Goal: Task Accomplishment & Management: Manage account settings

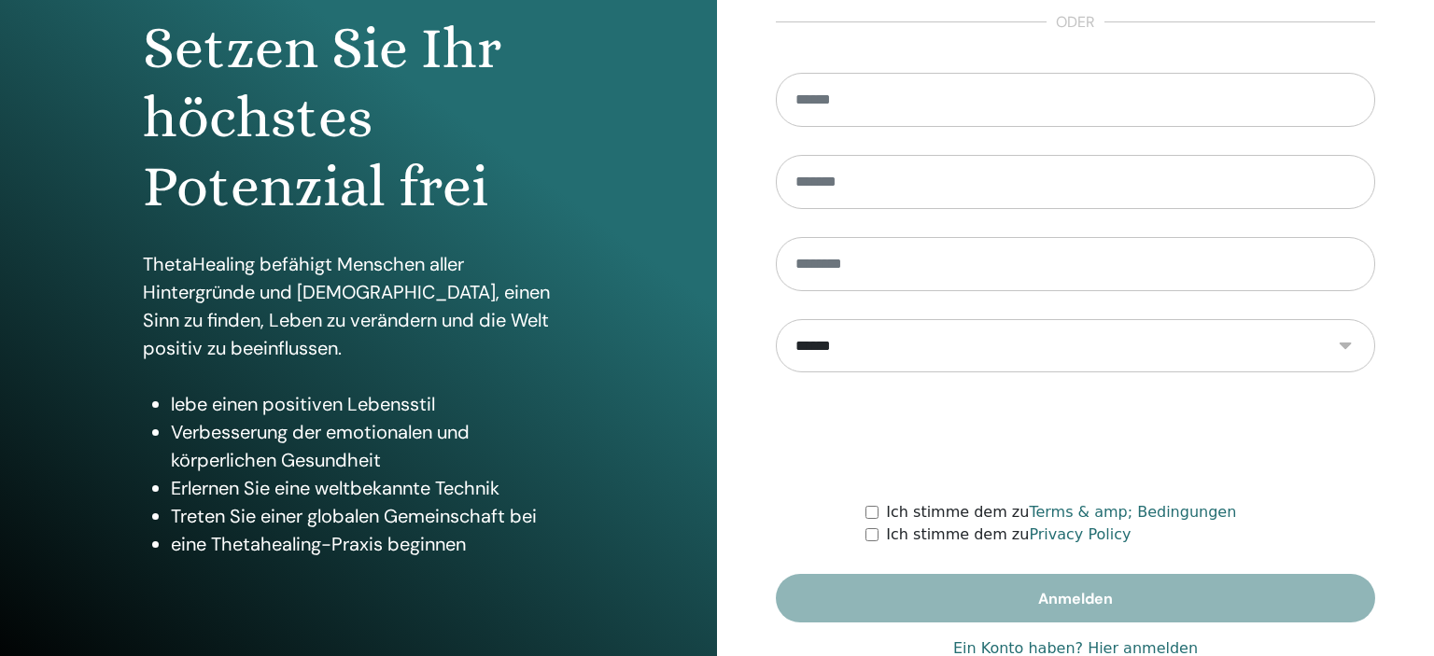
scroll to position [239, 0]
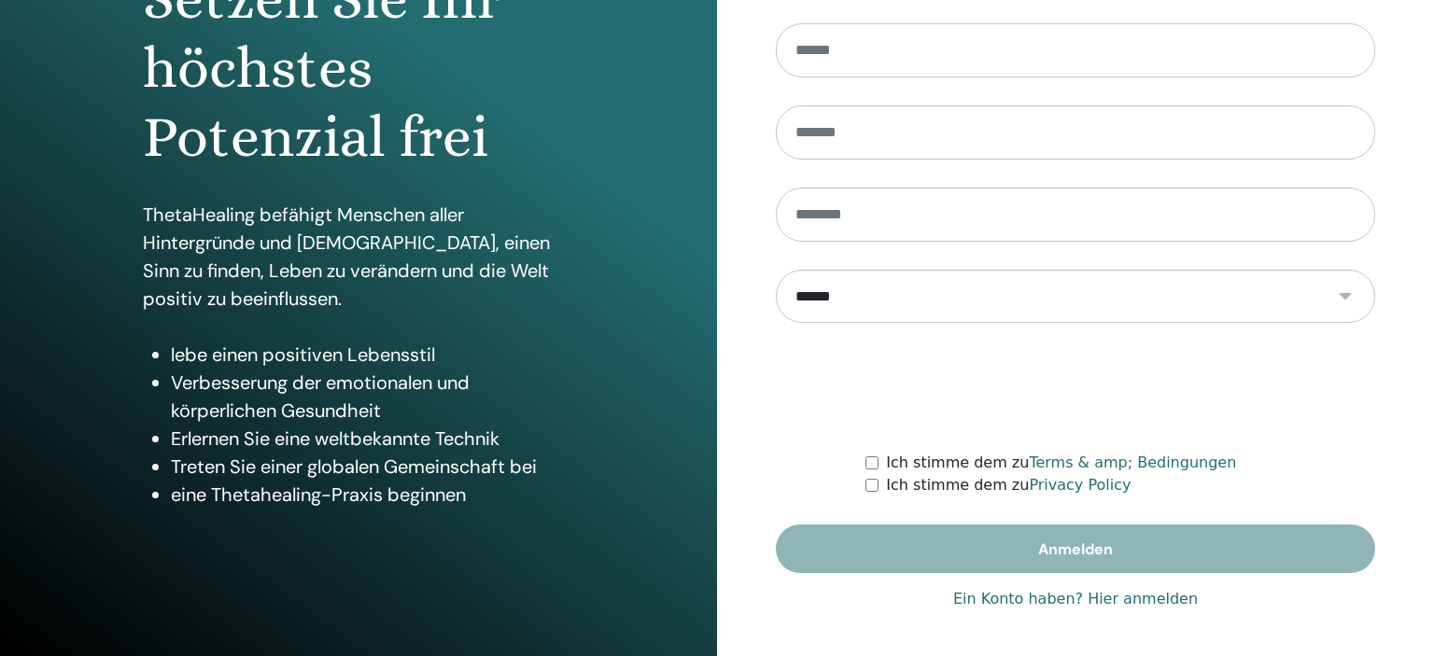
click at [1126, 595] on link "Ein Konto haben? Hier anmelden" at bounding box center [1075, 599] width 245 height 22
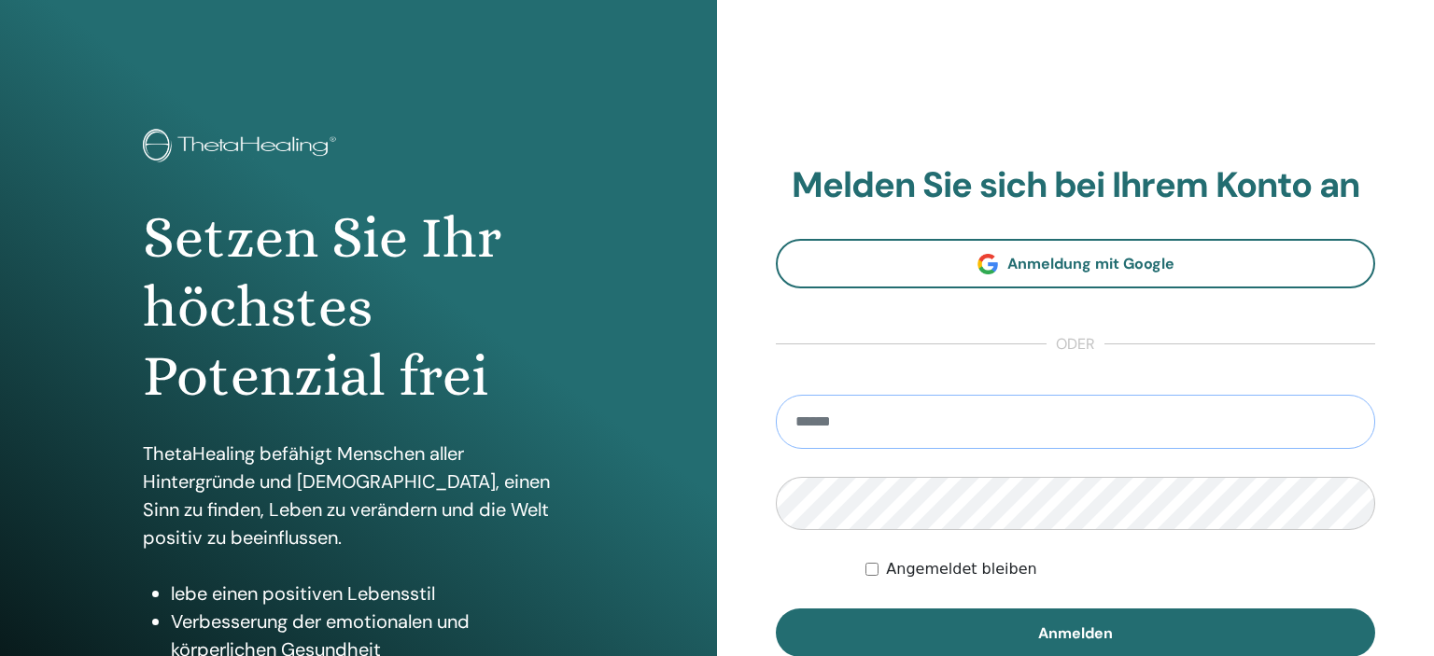
click at [873, 430] on input "email" at bounding box center [1075, 422] width 599 height 54
type input "**********"
click at [776, 609] on button "Anmelden" at bounding box center [1075, 633] width 599 height 49
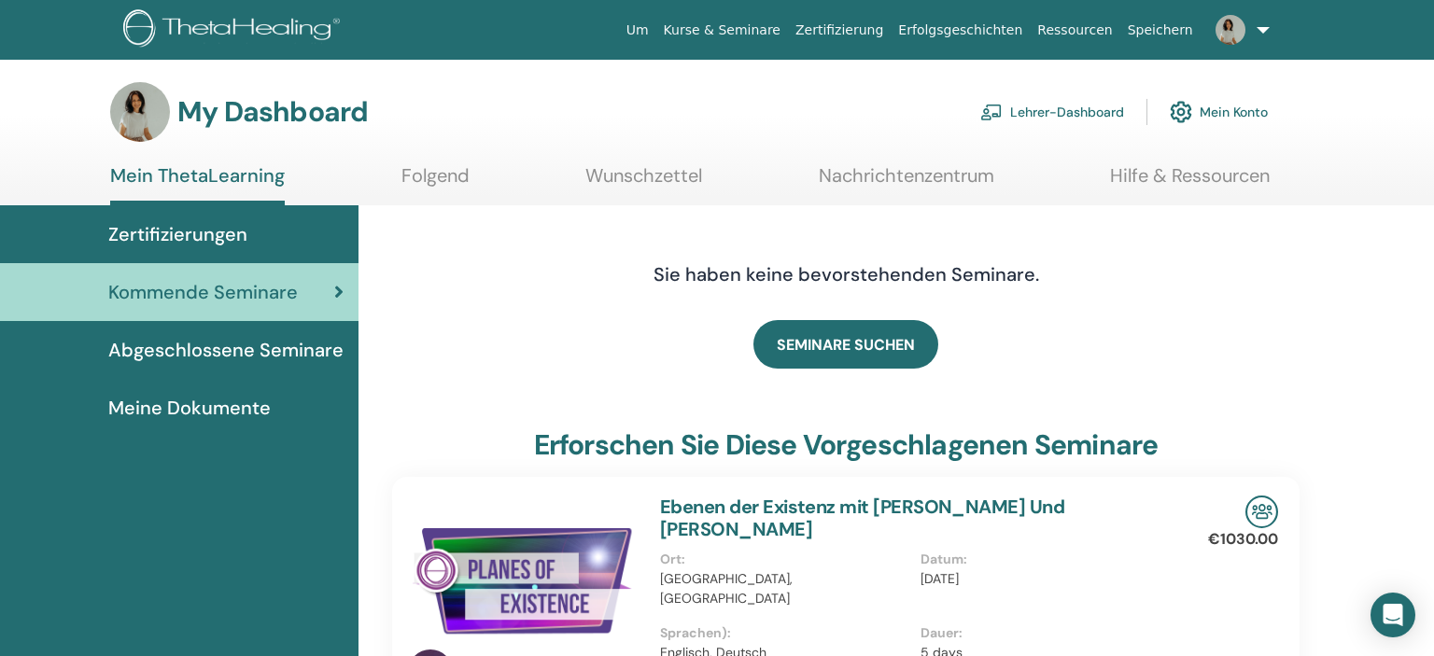
click at [1062, 108] on link "Lehrer-Dashboard" at bounding box center [1052, 111] width 144 height 41
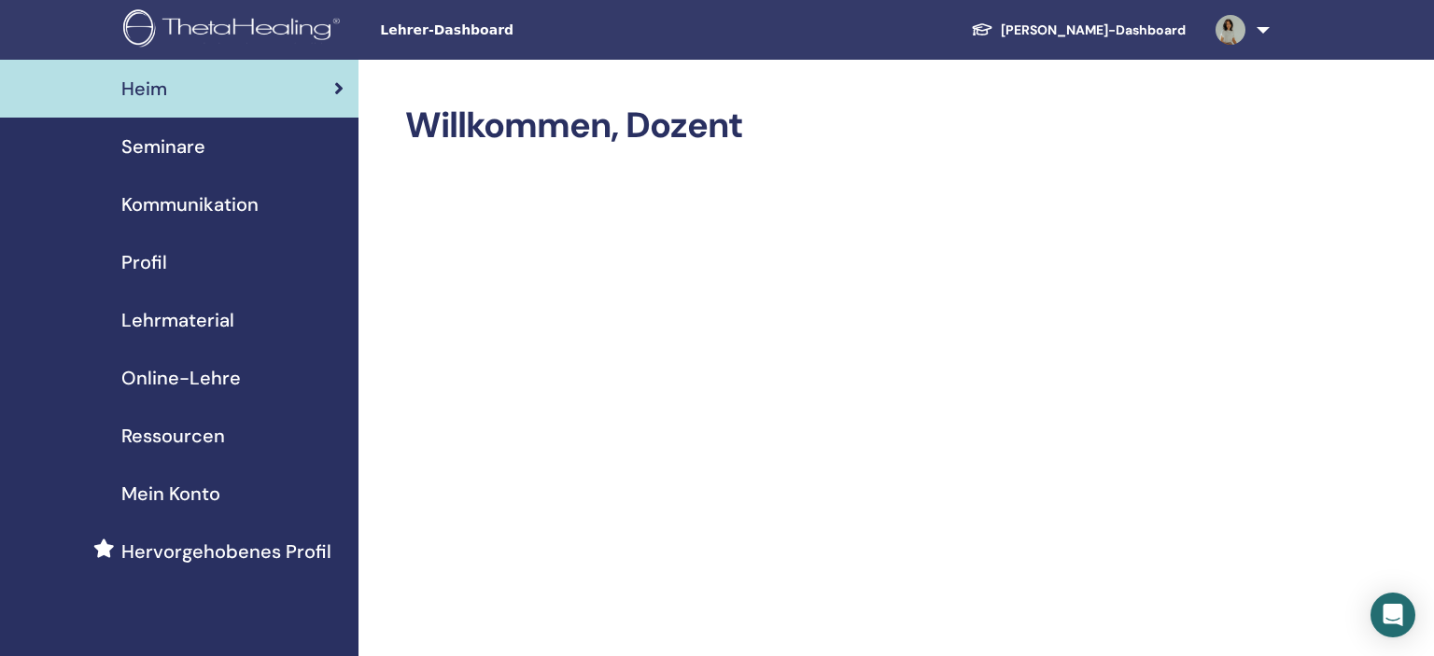
click at [197, 145] on span "Seminare" at bounding box center [163, 147] width 84 height 28
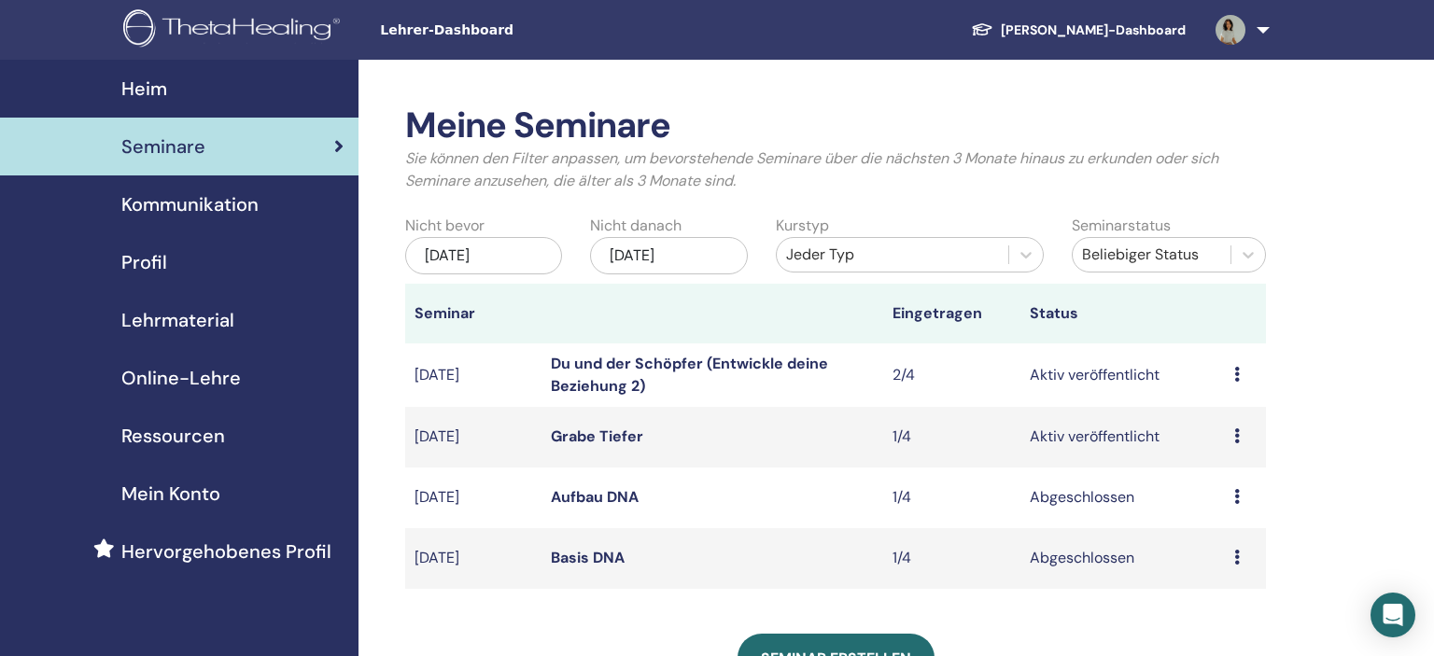
click at [615, 434] on link "Grabe Tiefer" at bounding box center [597, 437] width 92 height 20
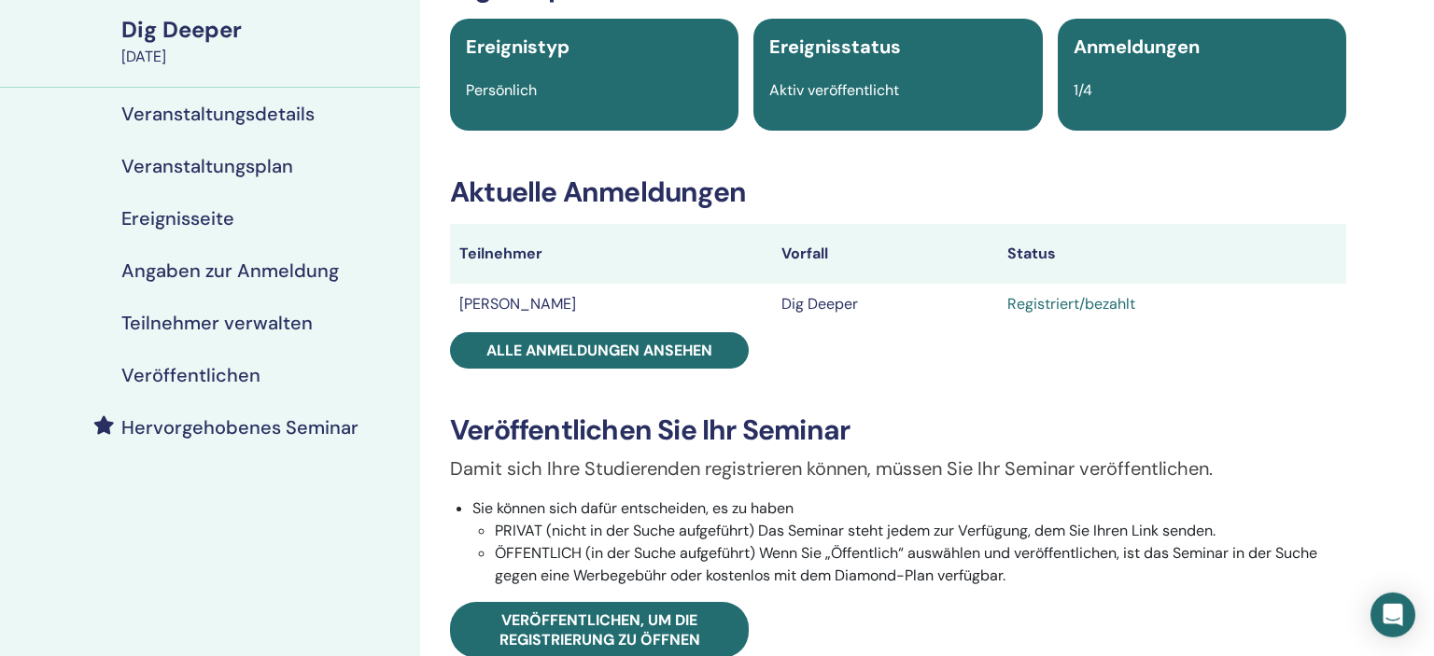
scroll to position [98, 0]
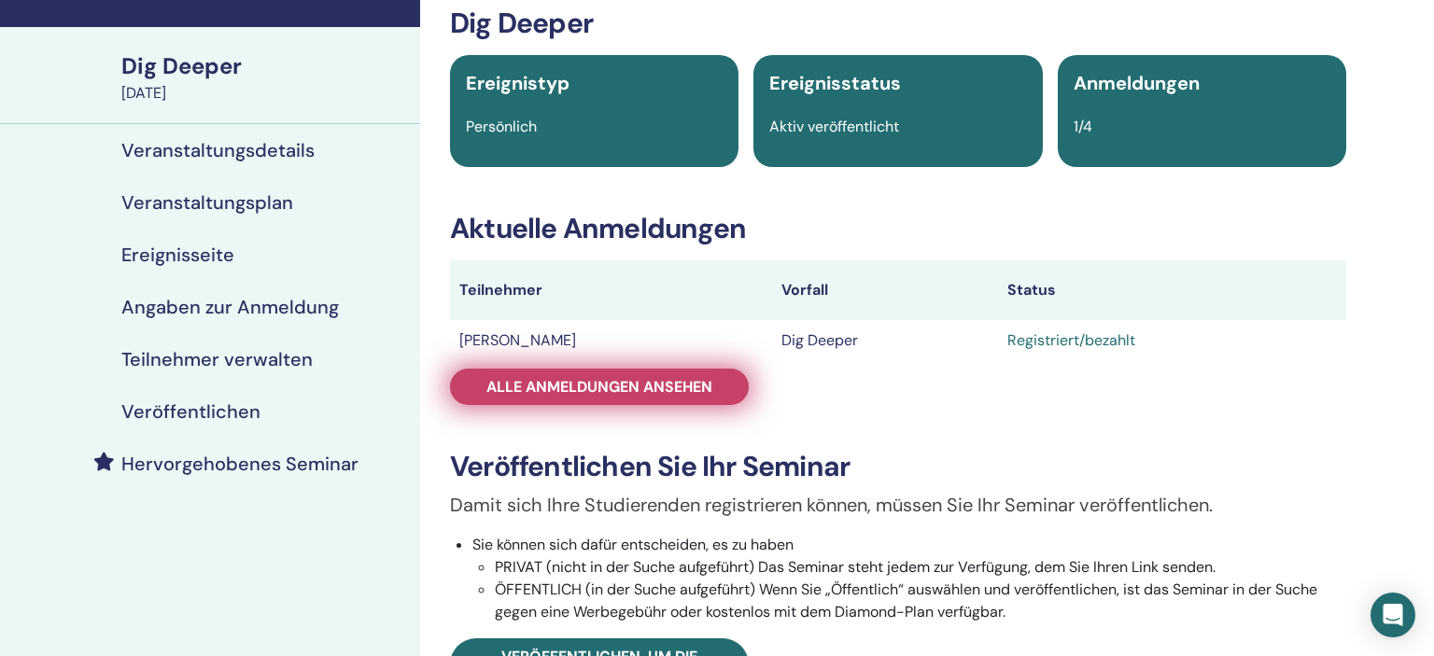
click at [666, 385] on span "Alle Anmeldungen ansehen" at bounding box center [599, 387] width 226 height 20
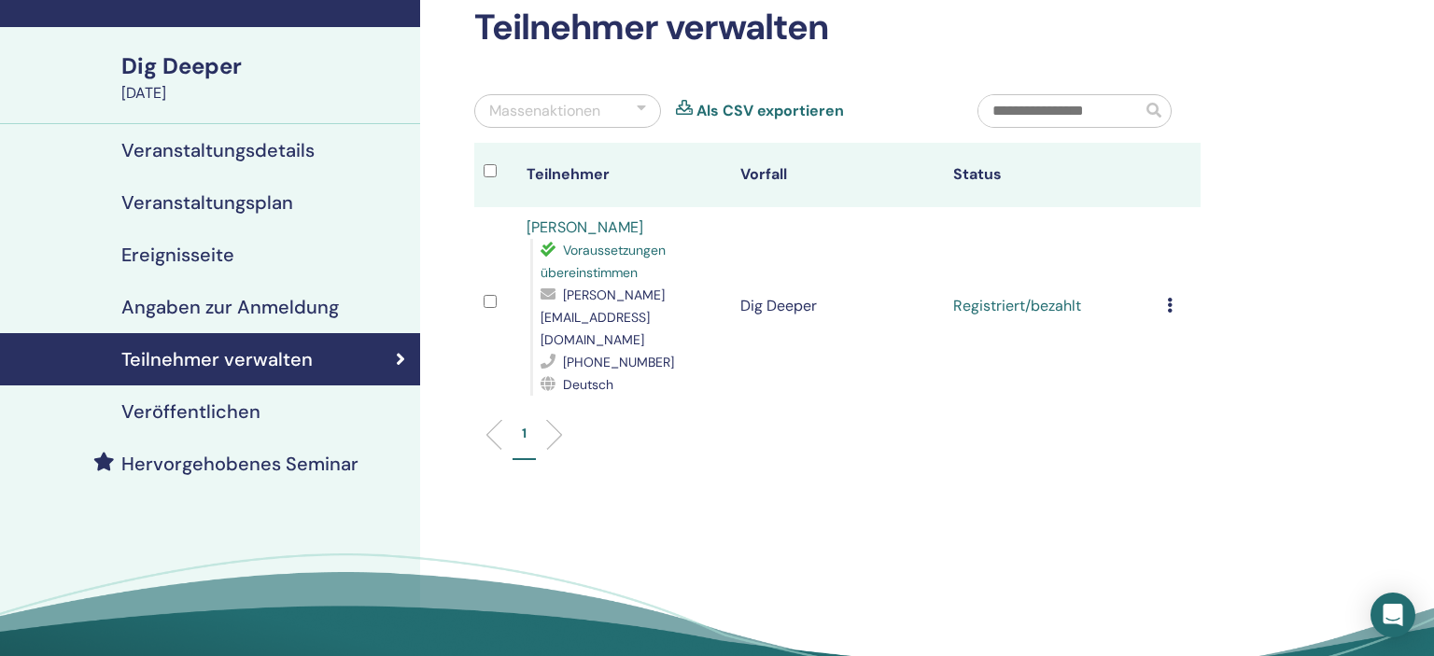
click at [1172, 298] on icon at bounding box center [1170, 305] width 6 height 15
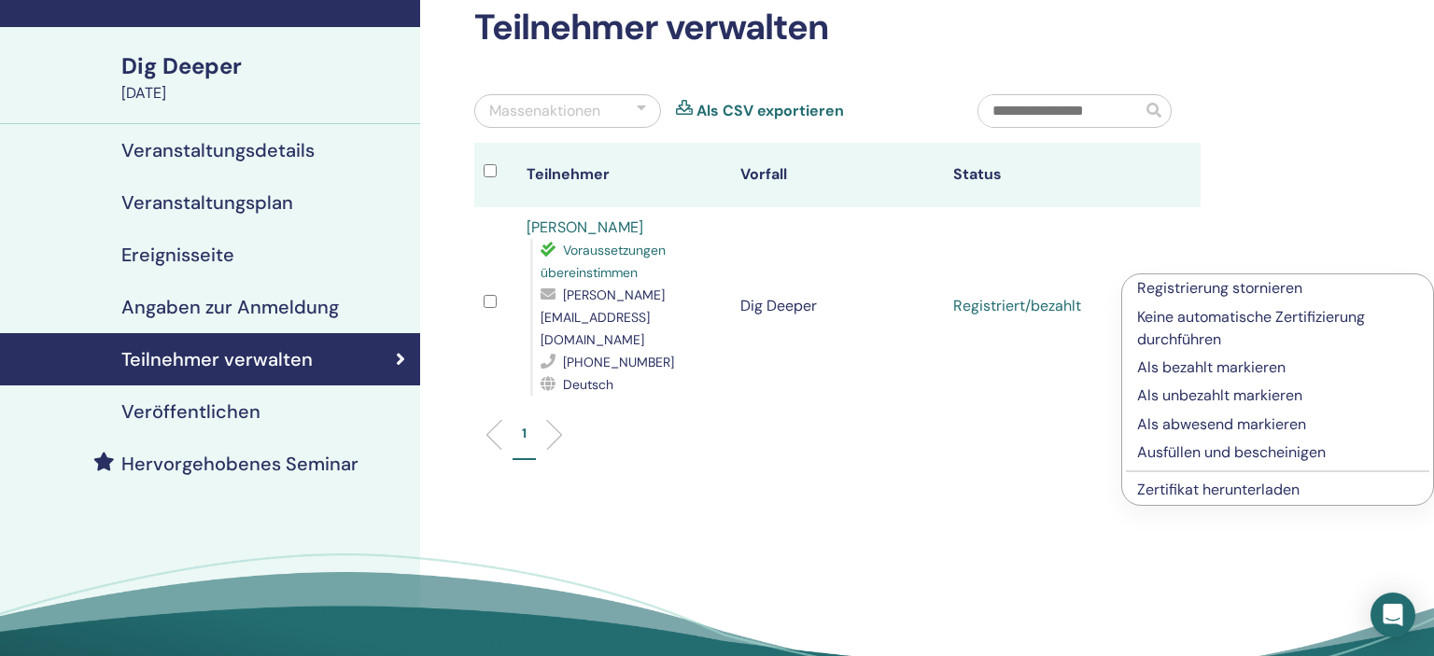
click at [1204, 450] on p "Ausfüllen und bescheinigen" at bounding box center [1277, 452] width 281 height 22
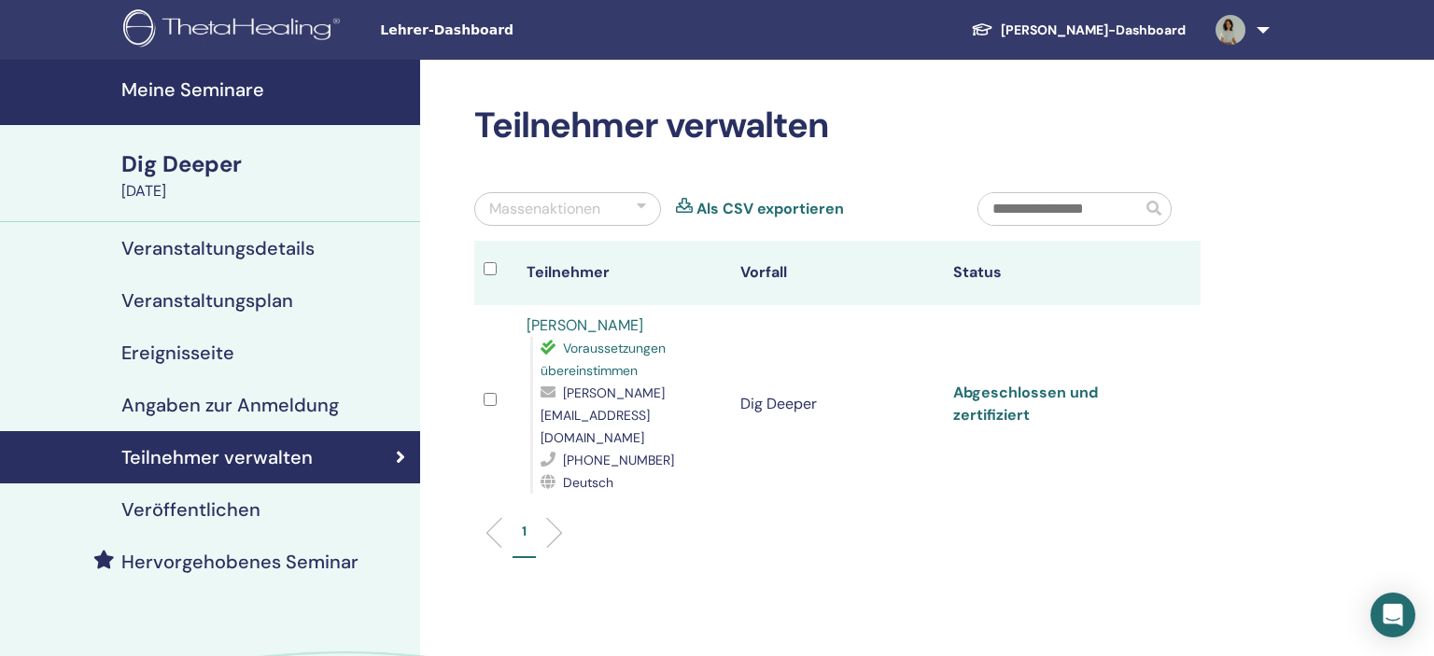
click at [1029, 383] on link "Abgeschlossen und zertifiziert" at bounding box center [1025, 404] width 145 height 42
click at [1320, 133] on div "Teilnehmer verwalten Massenaktionen Als CSV exportieren Teilnehmer Vorfall Stat…" at bounding box center [898, 449] width 956 height 778
click at [1262, 30] on link at bounding box center [1238, 30] width 77 height 60
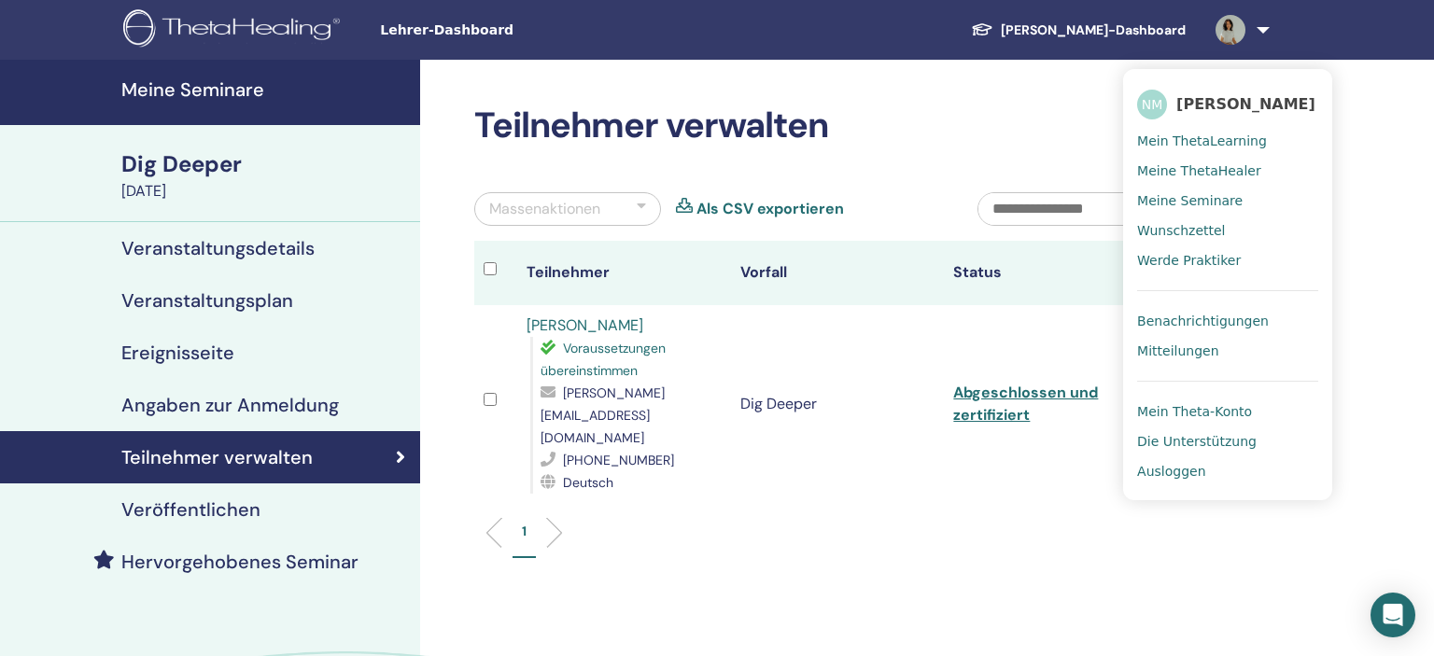
click at [1185, 476] on span "Ausloggen" at bounding box center [1171, 471] width 68 height 17
